Goal: Information Seeking & Learning: Check status

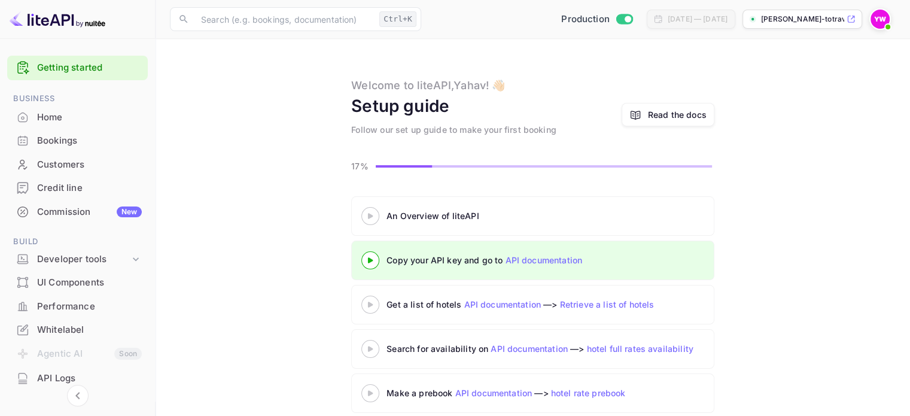
click at [62, 142] on div "Bookings" at bounding box center [89, 141] width 105 height 14
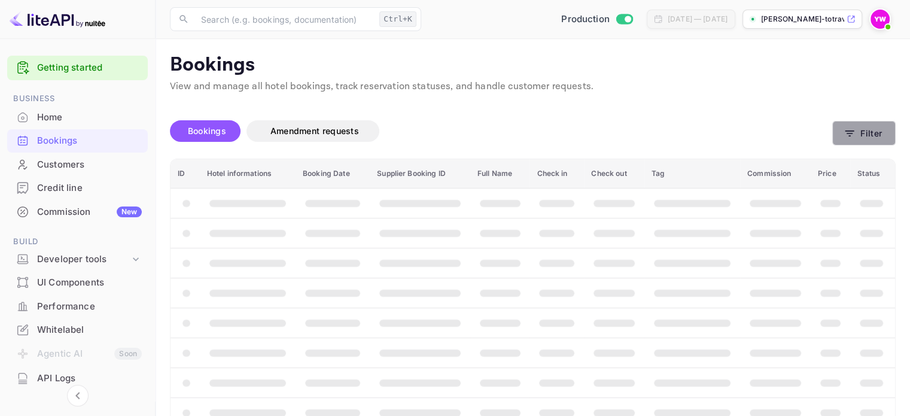
click at [864, 139] on button "Filter" at bounding box center [863, 133] width 63 height 25
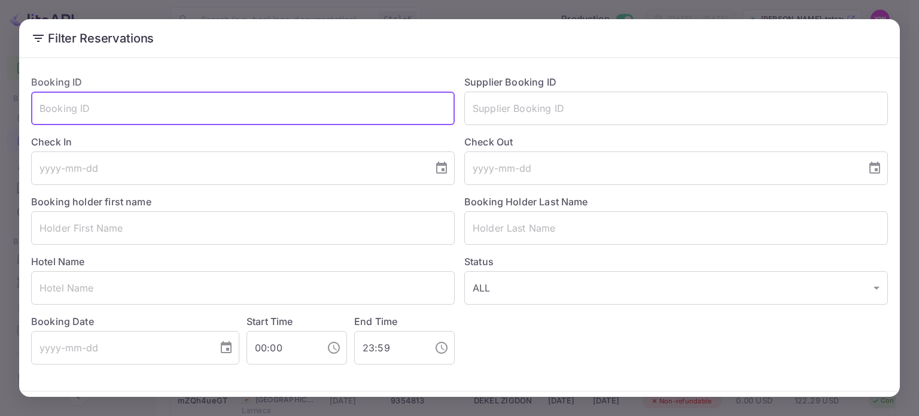
click at [97, 109] on input "text" at bounding box center [243, 109] width 424 height 34
paste input "8Q3MUeIUC"
type input "8Q3MUeIUC"
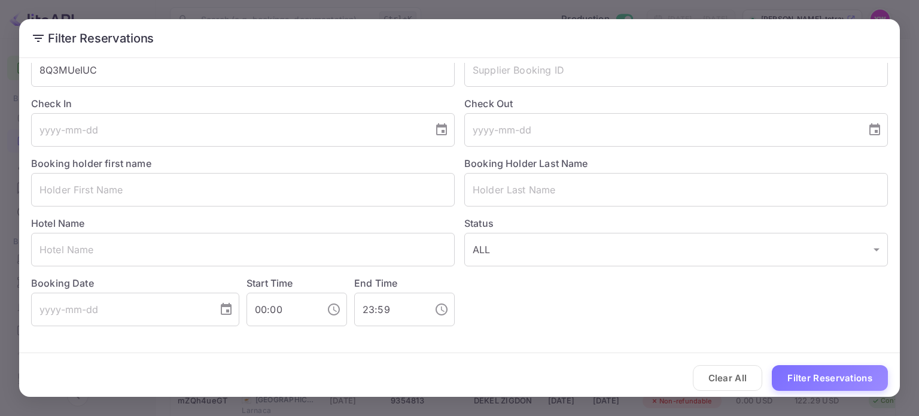
scroll to position [43, 0]
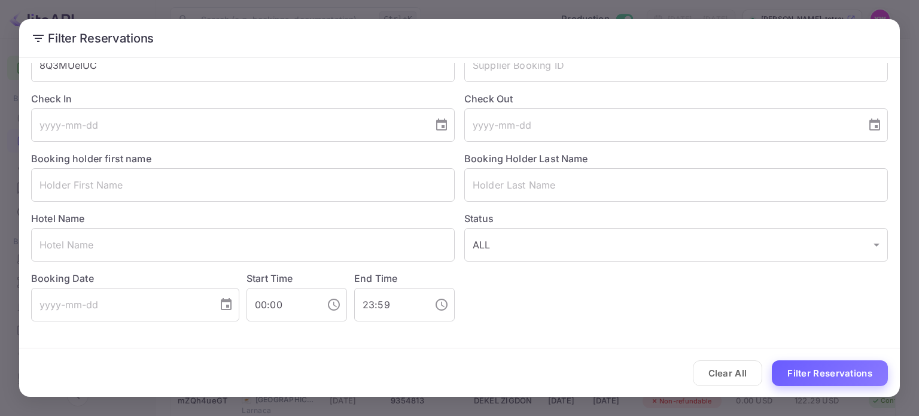
click at [782, 373] on button "Filter Reservations" at bounding box center [830, 373] width 116 height 26
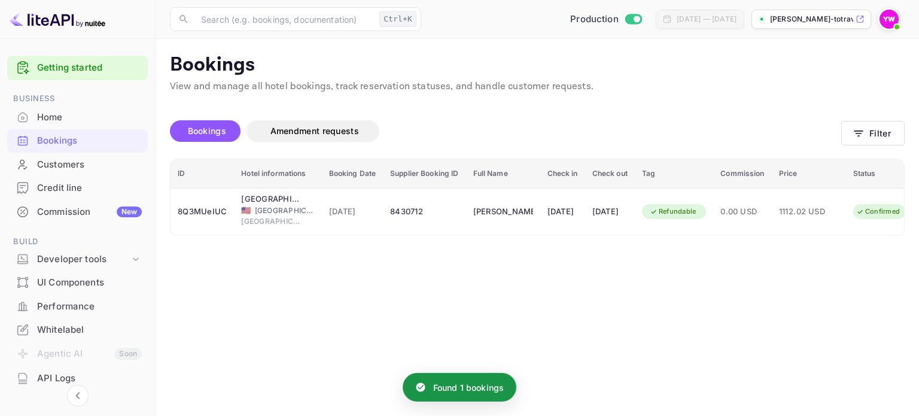
scroll to position [0, 45]
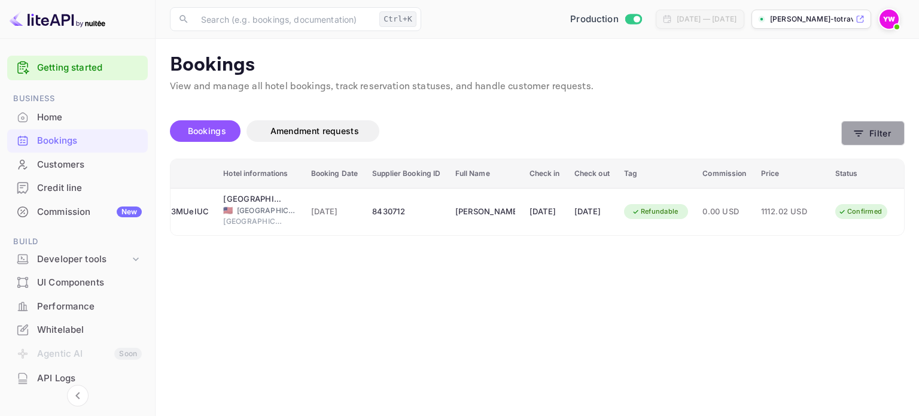
click at [866, 134] on button "Filter" at bounding box center [872, 133] width 63 height 25
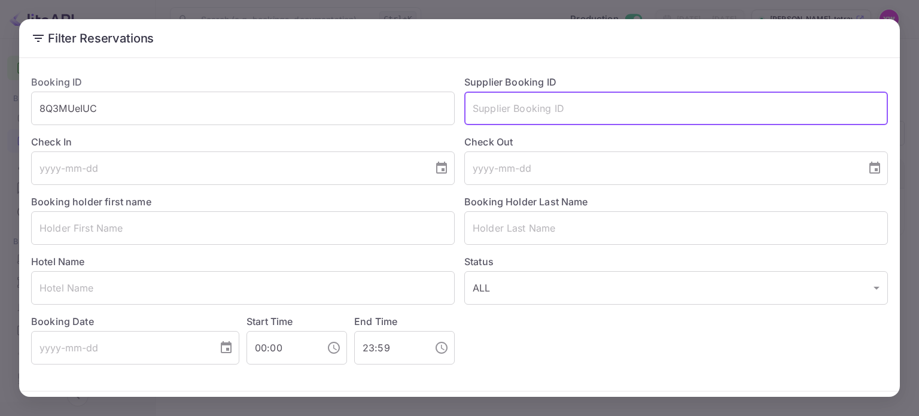
click at [470, 103] on input "text" at bounding box center [676, 109] width 424 height 34
paste input "9210030"
type input "9210030"
click at [772, 403] on button "Filter Reservations" at bounding box center [830, 416] width 116 height 26
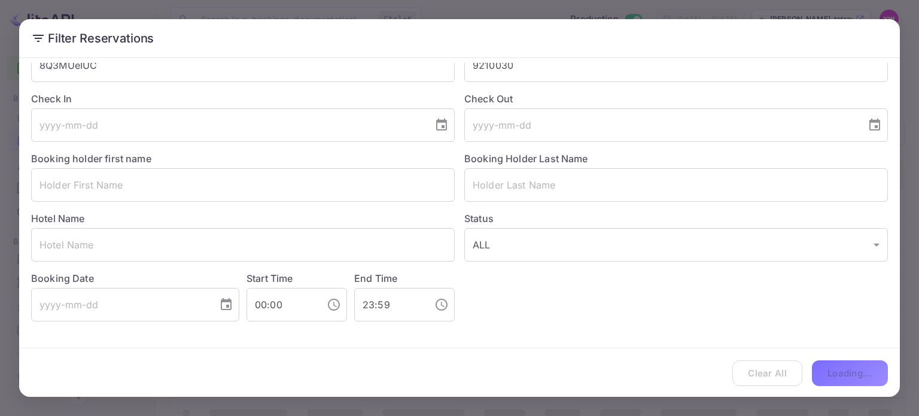
click at [837, 373] on div "Clear All Loading..." at bounding box center [459, 373] width 881 height 50
click at [590, 68] on input "9210030" at bounding box center [676, 65] width 424 height 34
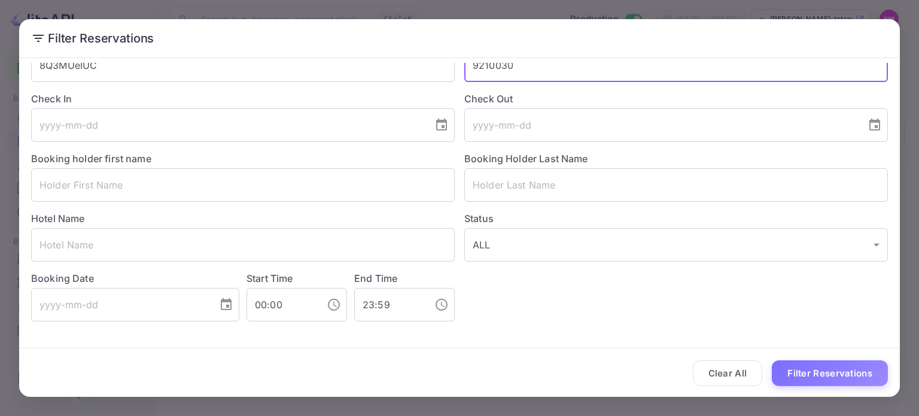
click at [590, 68] on input "9210030" at bounding box center [676, 65] width 424 height 34
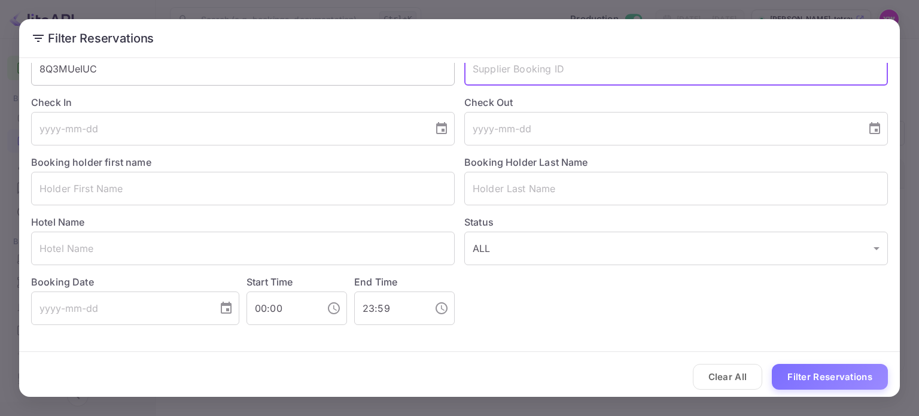
click at [238, 78] on input "8Q3MUeIUC" at bounding box center [243, 69] width 424 height 34
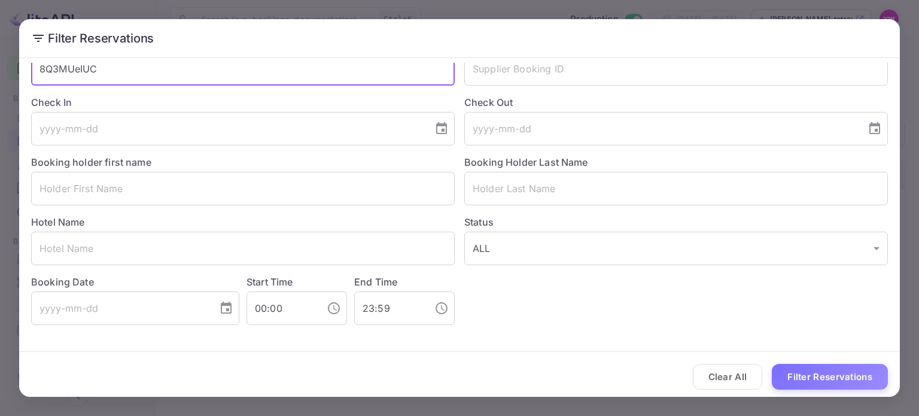
click at [245, 66] on input "8Q3MUeIUC" at bounding box center [243, 69] width 424 height 34
paste input "U4bV_9I2e"
type input "U4bV_9I2e"
click at [772, 364] on button "Filter Reservations" at bounding box center [830, 377] width 116 height 26
